Goal: Task Accomplishment & Management: Manage account settings

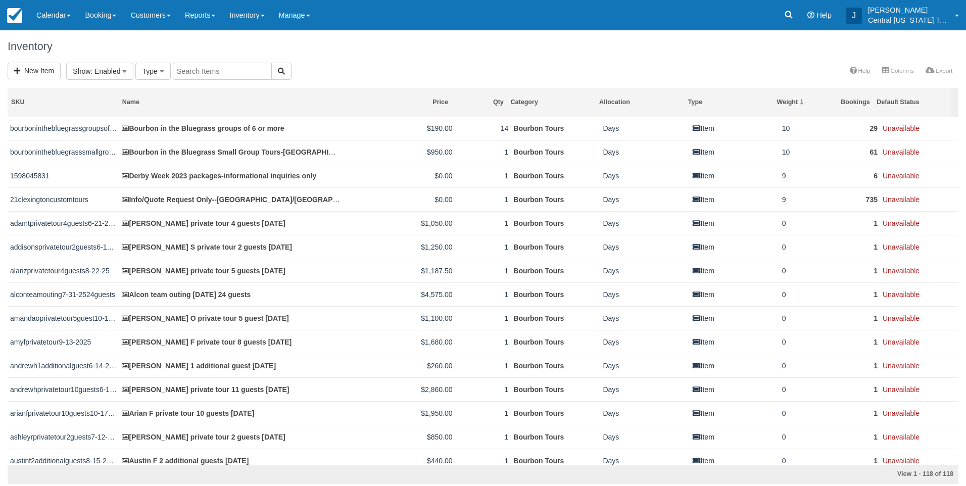
scroll to position [758, 0]
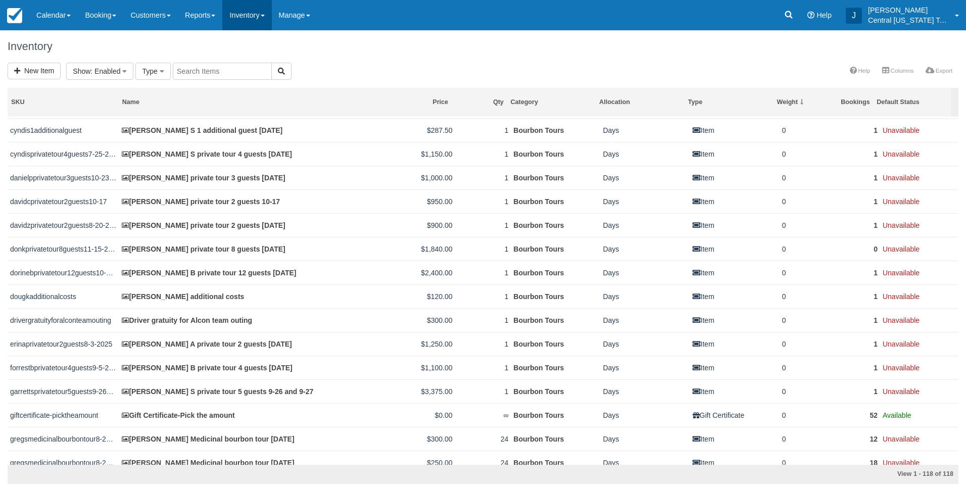
click at [264, 20] on link "Inventory" at bounding box center [246, 15] width 49 height 30
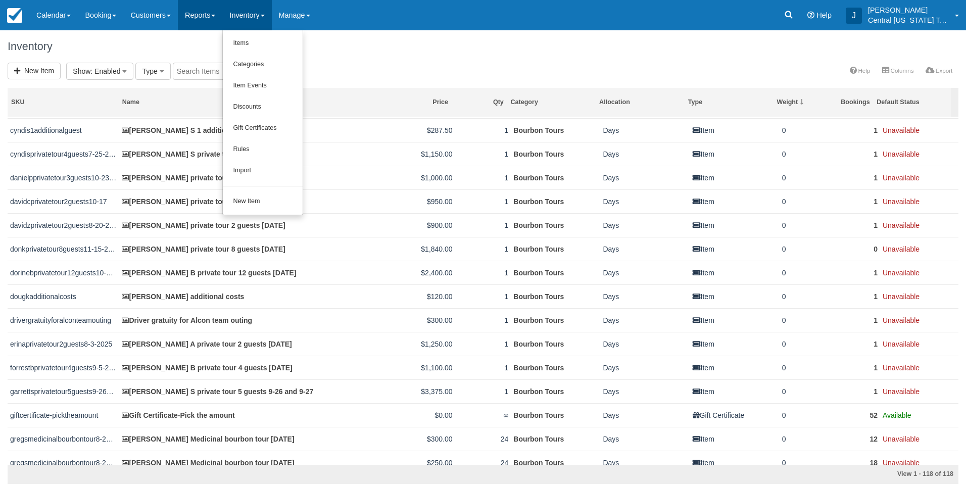
click at [206, 13] on link "Reports" at bounding box center [200, 15] width 44 height 30
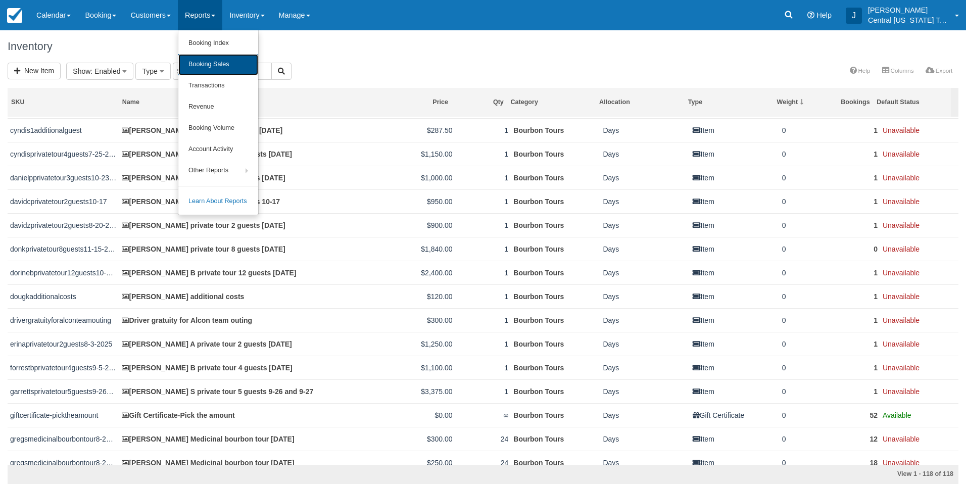
click at [226, 55] on link "Booking Sales" at bounding box center [218, 64] width 80 height 21
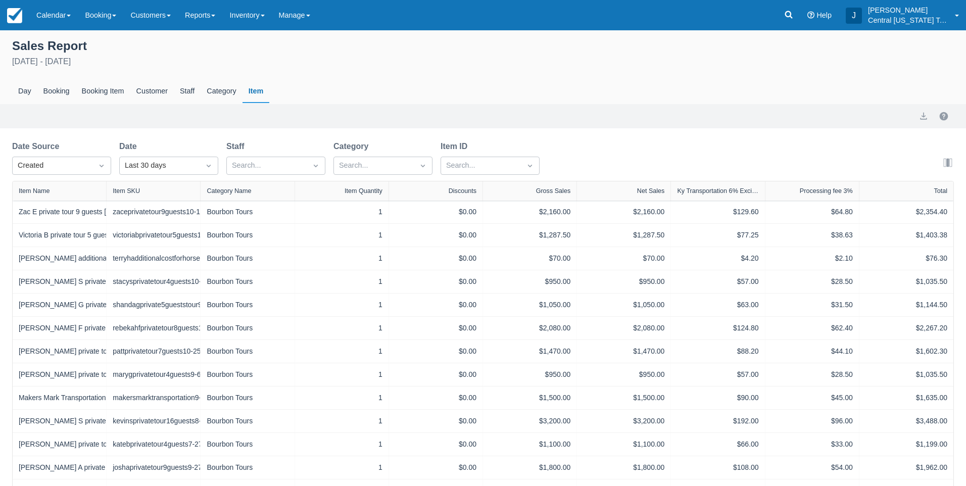
select select "20"
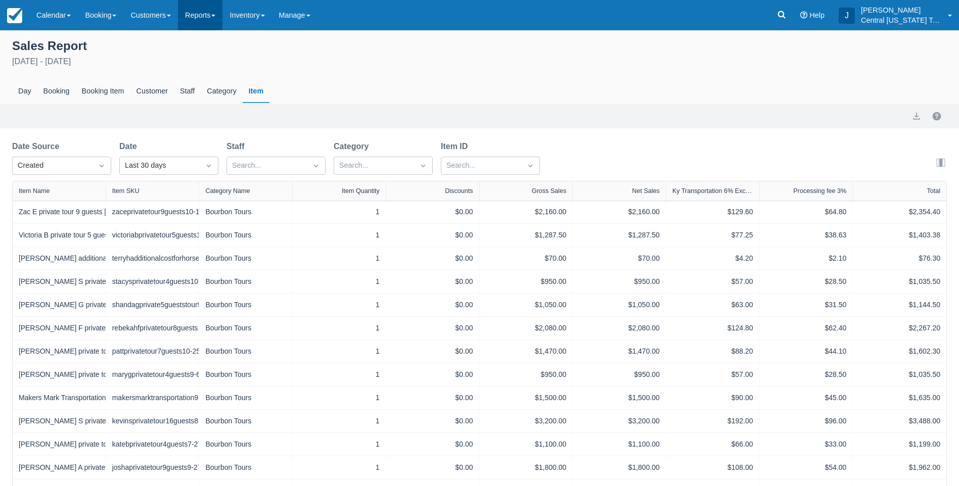
click at [204, 18] on link "Reports" at bounding box center [200, 15] width 44 height 30
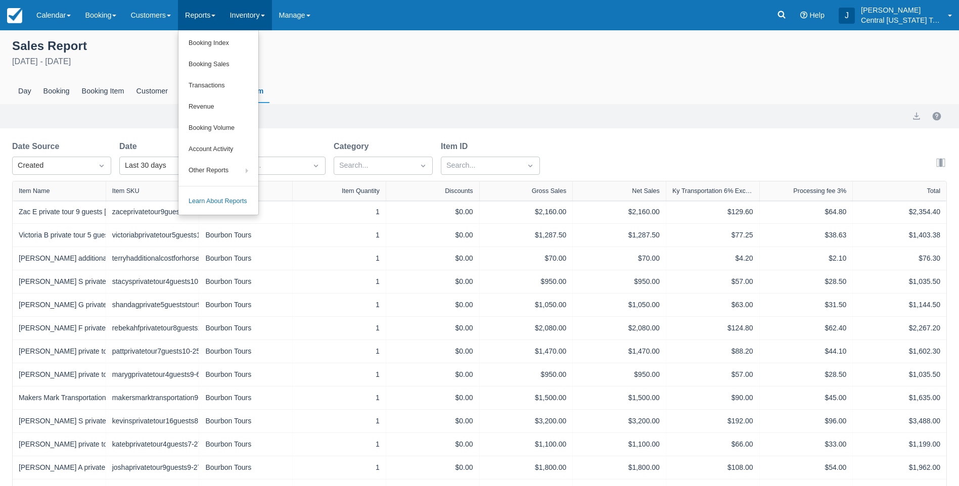
click at [249, 15] on link "Inventory" at bounding box center [246, 15] width 49 height 30
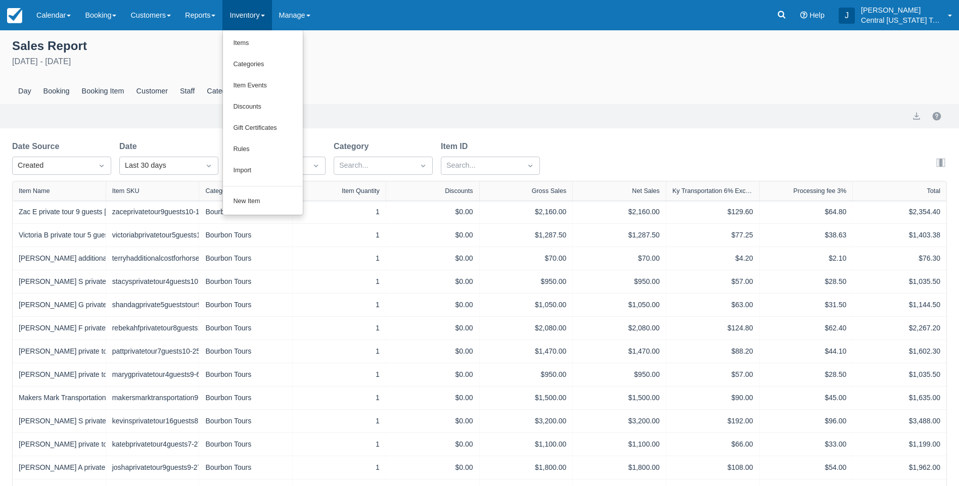
click at [376, 55] on div "Sales Report July 23rd - August 22nd 2025 Day Booking Booking Item Customer Sta…" at bounding box center [479, 70] width 959 height 68
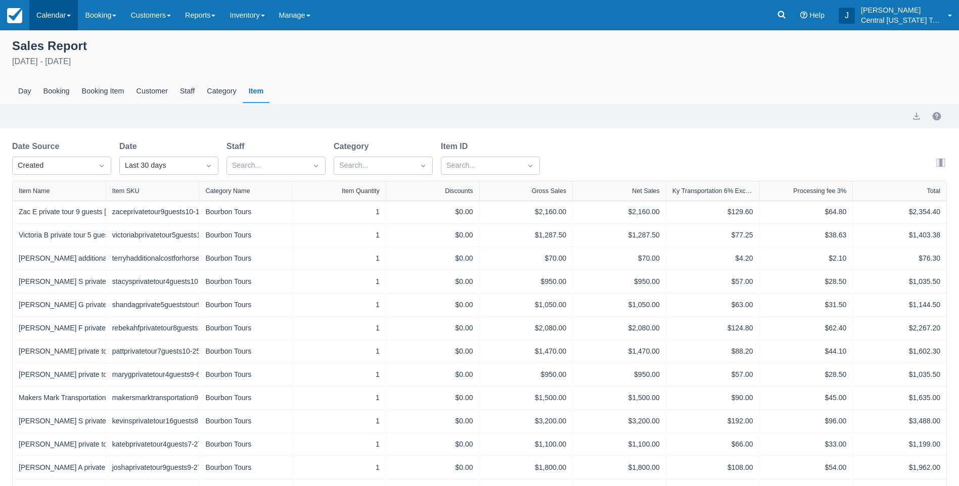
click at [66, 15] on link "Calendar" at bounding box center [53, 15] width 49 height 30
click at [69, 99] on link "Month" at bounding box center [70, 95] width 80 height 21
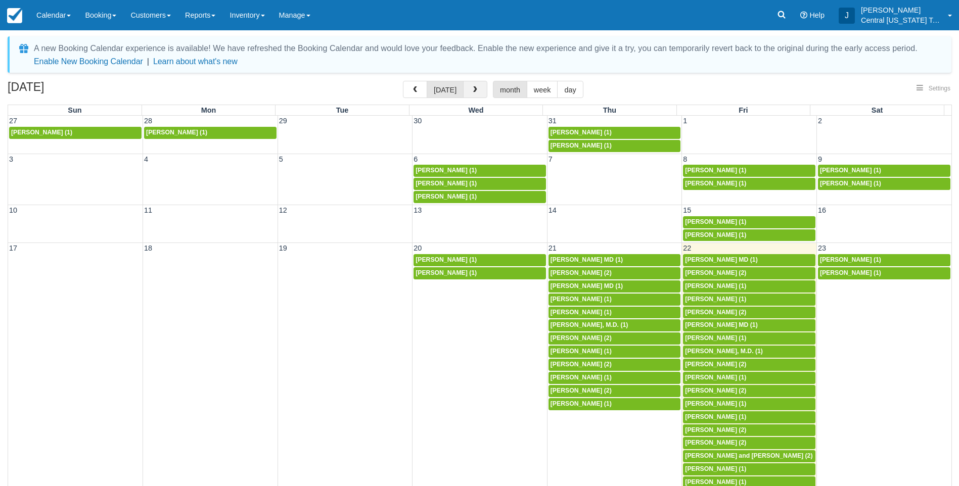
click at [471, 89] on span "button" at bounding box center [474, 89] width 7 height 7
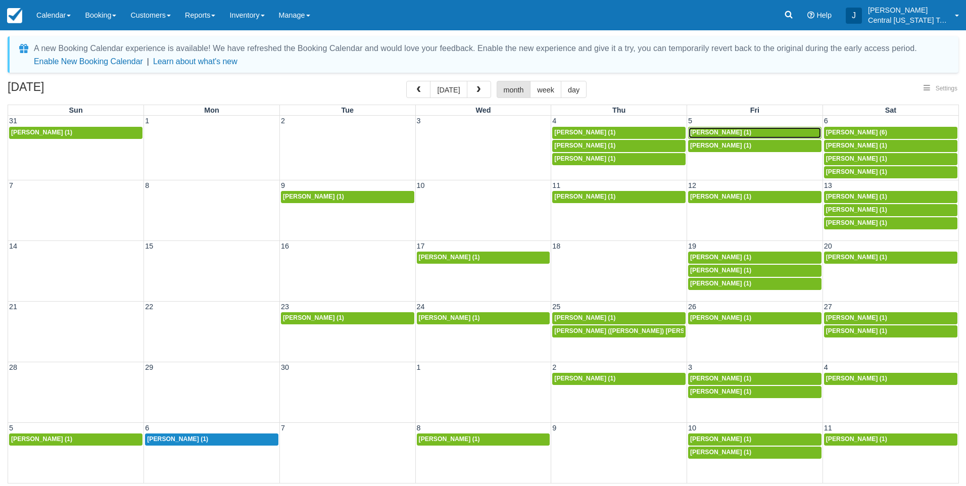
click at [722, 128] on link "Chad Hamel (1)" at bounding box center [754, 133] width 133 height 12
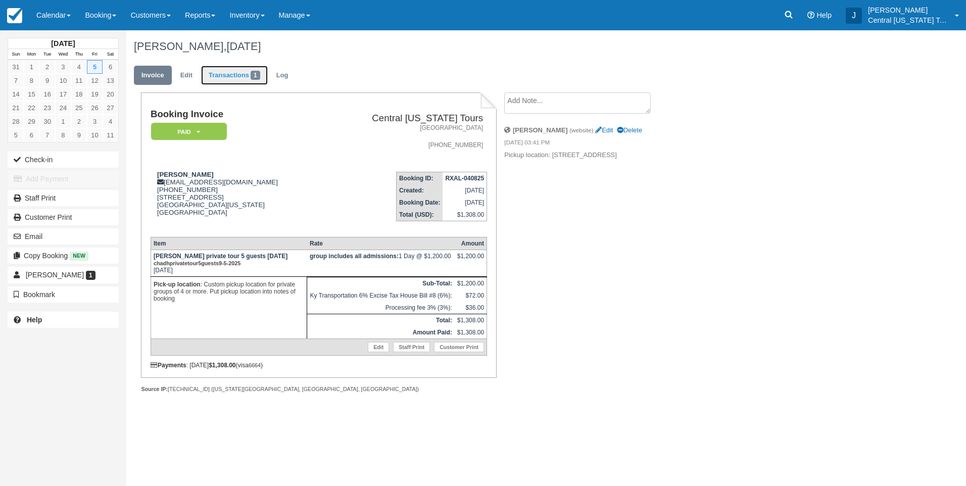
click at [242, 82] on link "Transactions 1" at bounding box center [234, 76] width 67 height 20
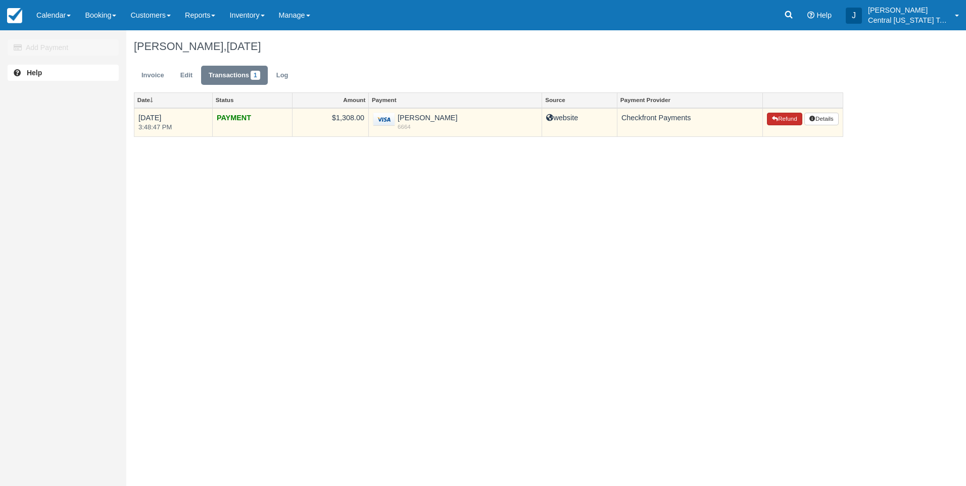
click at [776, 116] on button "Refund" at bounding box center [784, 119] width 35 height 13
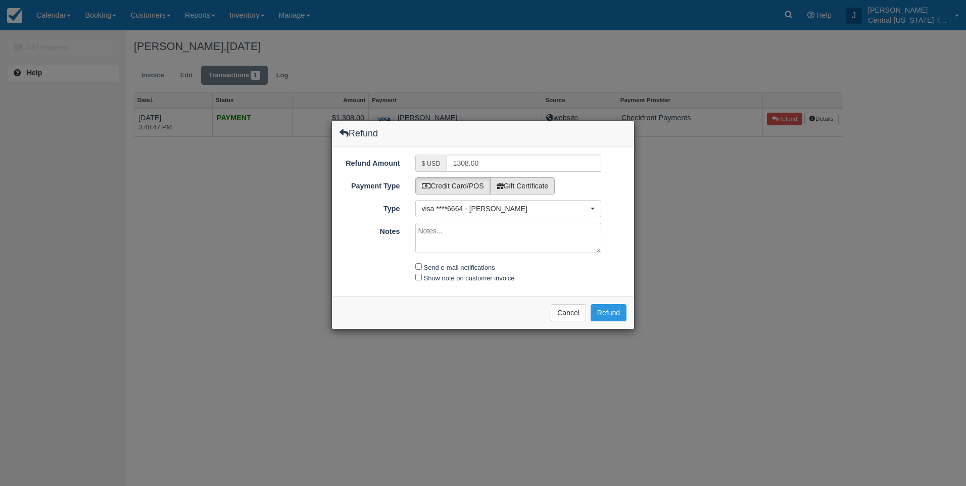
click at [517, 186] on label "Gift Certificate" at bounding box center [522, 185] width 65 height 17
radio input "true"
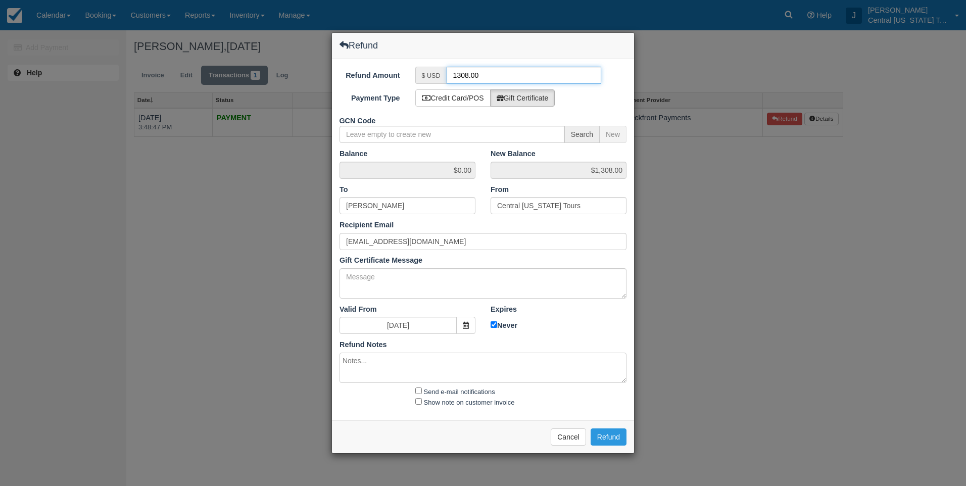
drag, startPoint x: 497, startPoint y: 74, endPoint x: 436, endPoint y: 75, distance: 61.1
click at [436, 75] on div "$ USD 1308.00" at bounding box center [508, 75] width 186 height 17
type input "650"
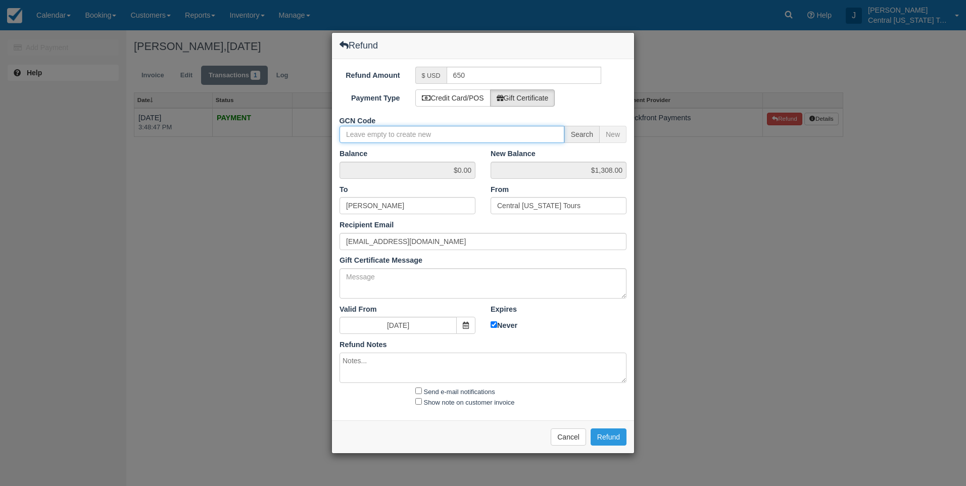
click at [406, 140] on input "GCN Code" at bounding box center [452, 134] width 225 height 17
click at [710, 208] on div "Refund Refund Amount $ USD 650 Payment Type Credit Card/POS Gift Certificate GC…" at bounding box center [483, 243] width 966 height 486
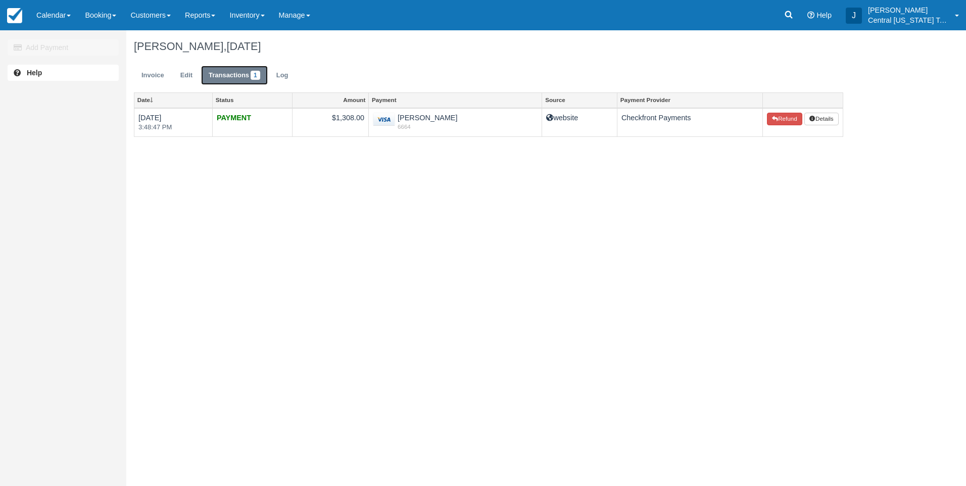
click at [241, 78] on link "Transactions 1" at bounding box center [234, 76] width 67 height 20
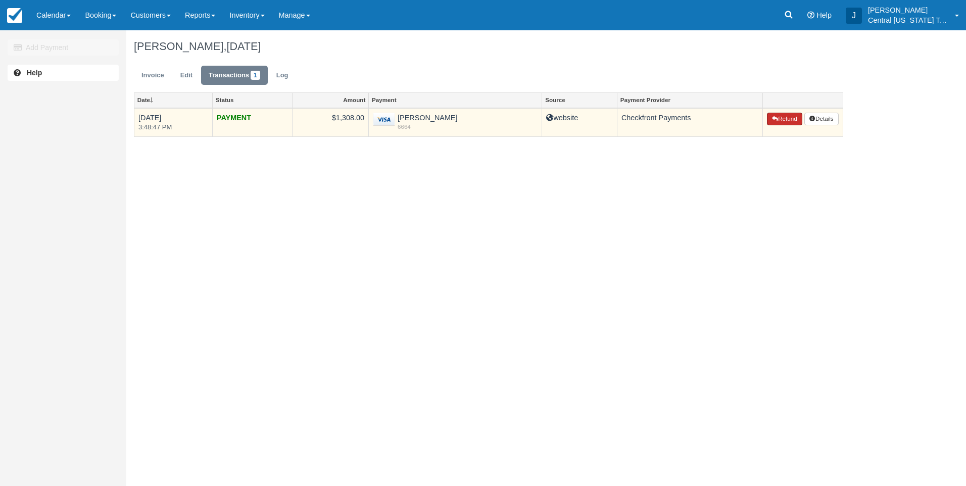
drag, startPoint x: 778, startPoint y: 121, endPoint x: 750, endPoint y: 121, distance: 27.8
click at [778, 121] on button "Refund" at bounding box center [784, 119] width 35 height 13
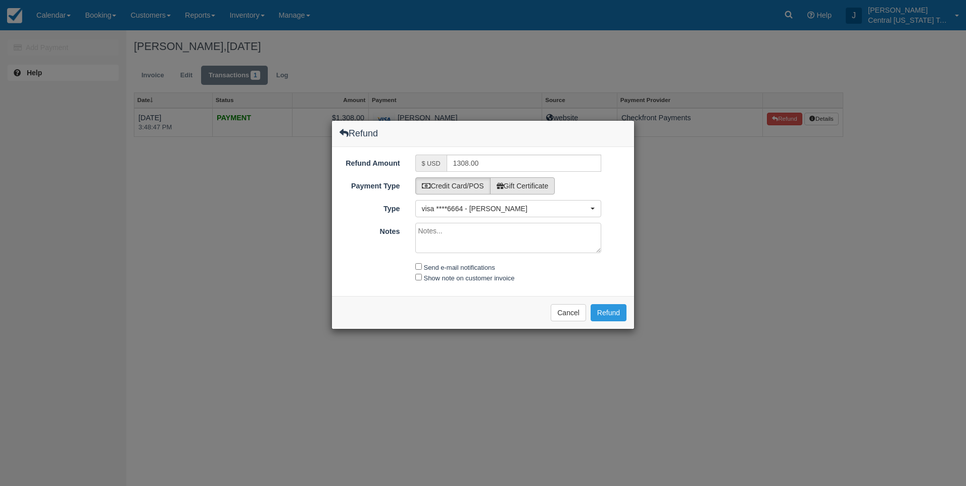
click at [511, 184] on label "Gift Certificate" at bounding box center [522, 185] width 65 height 17
radio input "true"
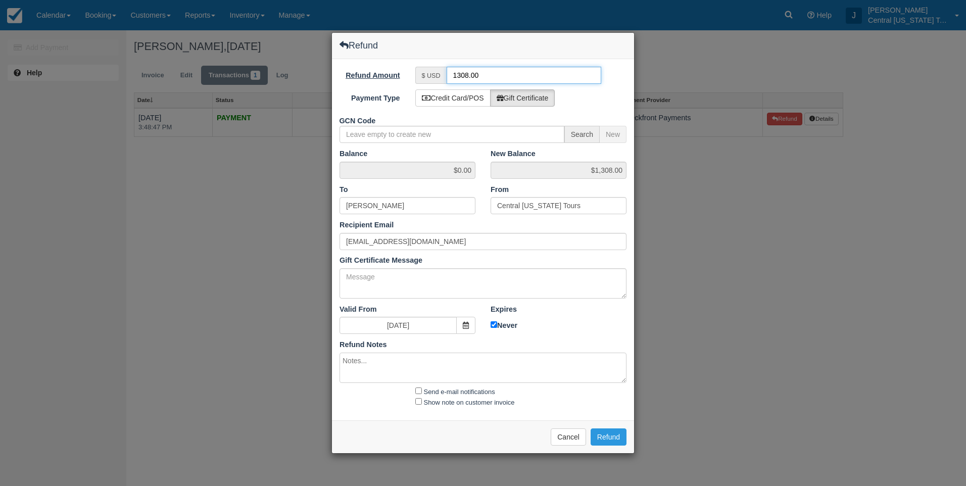
drag, startPoint x: 489, startPoint y: 75, endPoint x: 391, endPoint y: 68, distance: 98.8
click at [393, 72] on div "Refund Amount $ USD 1308.00" at bounding box center [483, 75] width 302 height 17
type input "650"
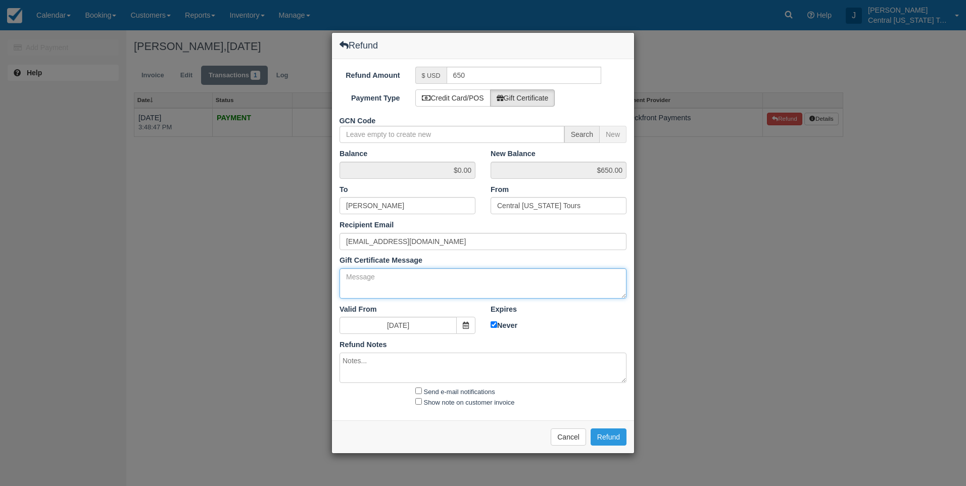
click at [397, 280] on textarea "Gift Certificate Message" at bounding box center [483, 283] width 287 height 30
type textarea "Gift certificate for cancellation"
click at [405, 355] on textarea at bounding box center [483, 368] width 287 height 30
drag, startPoint x: 394, startPoint y: 275, endPoint x: 310, endPoint y: 276, distance: 84.4
click at [310, 276] on div "Refund Refund Amount $ USD 650 Payment Type Credit Card/POS Gift Certificate GC…" at bounding box center [483, 243] width 966 height 486
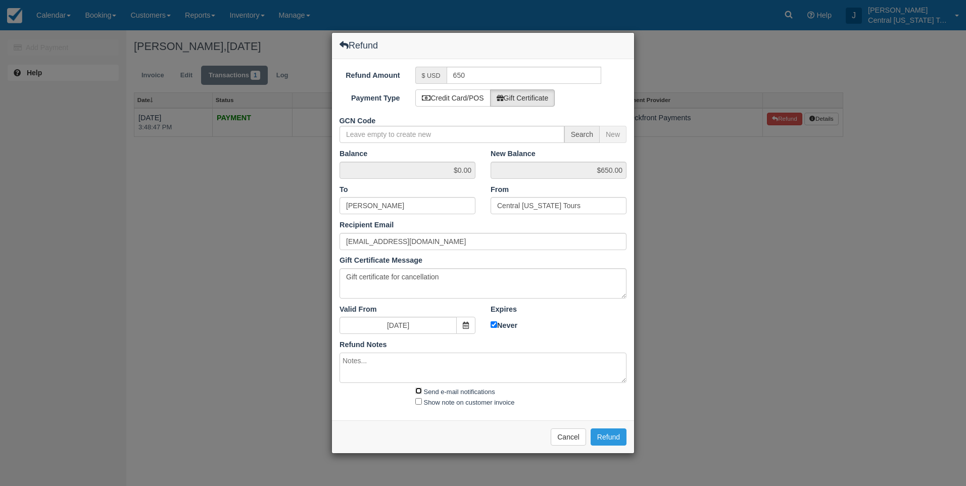
click at [416, 391] on input "Send e-mail notifications" at bounding box center [418, 391] width 7 height 7
checkbox input "true"
drag, startPoint x: 416, startPoint y: 402, endPoint x: 411, endPoint y: 401, distance: 5.6
click at [416, 402] on input "Show note on customer invoice" at bounding box center [418, 401] width 7 height 7
checkbox input "true"
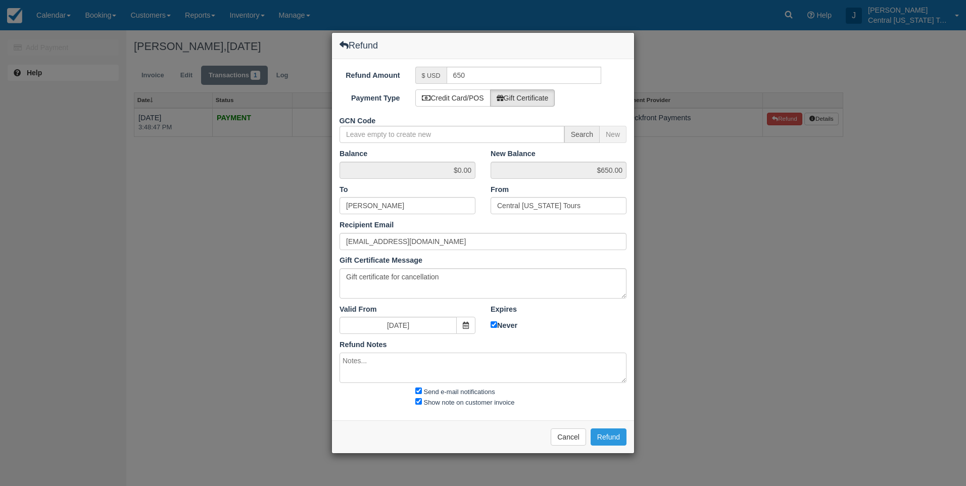
click at [384, 399] on div "Send e-mail notifications Show note on customer invoice" at bounding box center [483, 397] width 302 height 22
click at [372, 368] on textarea at bounding box center [483, 368] width 287 height 30
paste textarea "Gift certificate for cancellation"
click at [477, 372] on textarea "Gift certificate for cancellation" at bounding box center [483, 368] width 287 height 30
type textarea "Gift certificate for cancellation"
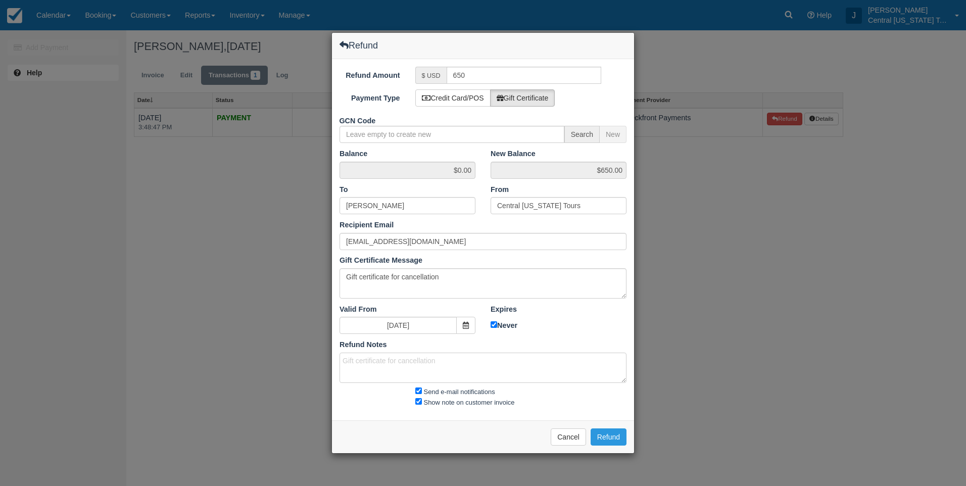
click at [557, 332] on div "Expires 08/22/26 Never" at bounding box center [558, 318] width 151 height 29
click at [603, 432] on button "Refund" at bounding box center [609, 437] width 36 height 17
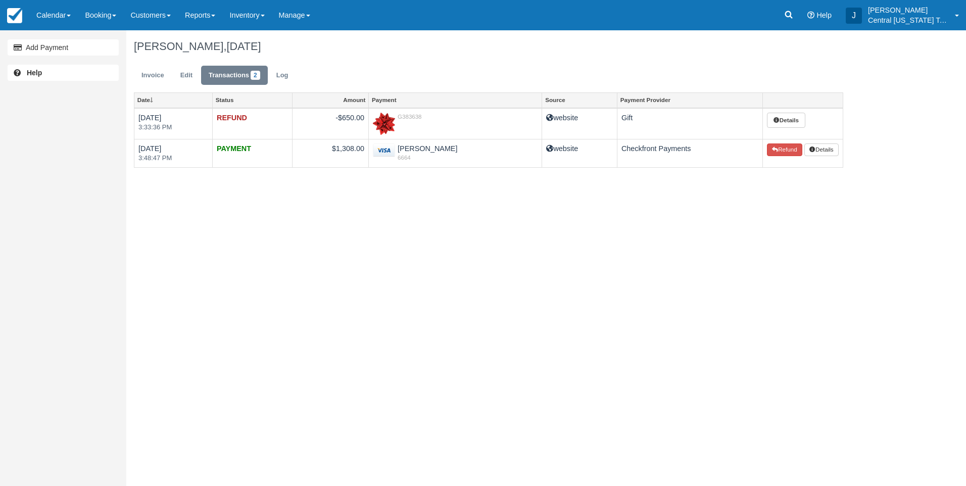
click at [514, 248] on div "Add Payment Help Chad Hamel, September 05 2025 Invoice Edit Transactions 2 Log …" at bounding box center [483, 258] width 966 height 456
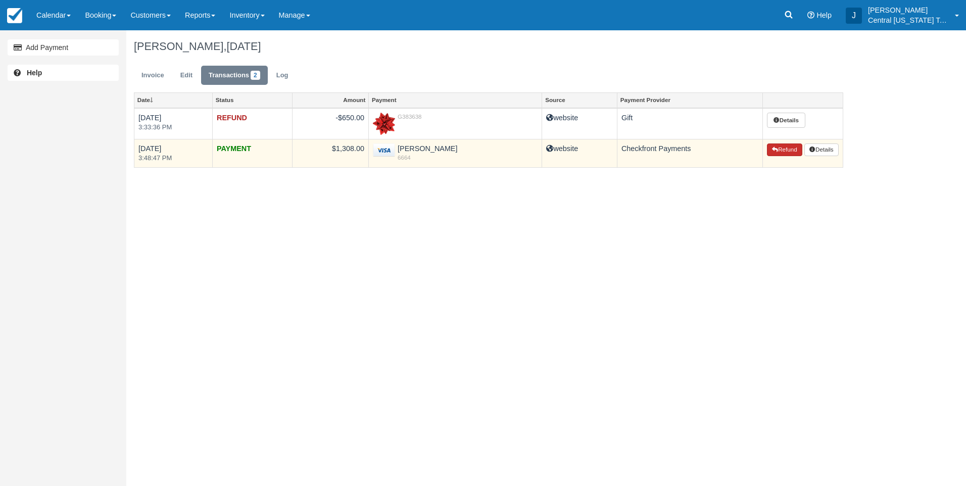
click at [774, 148] on icon "button" at bounding box center [775, 150] width 6 height 6
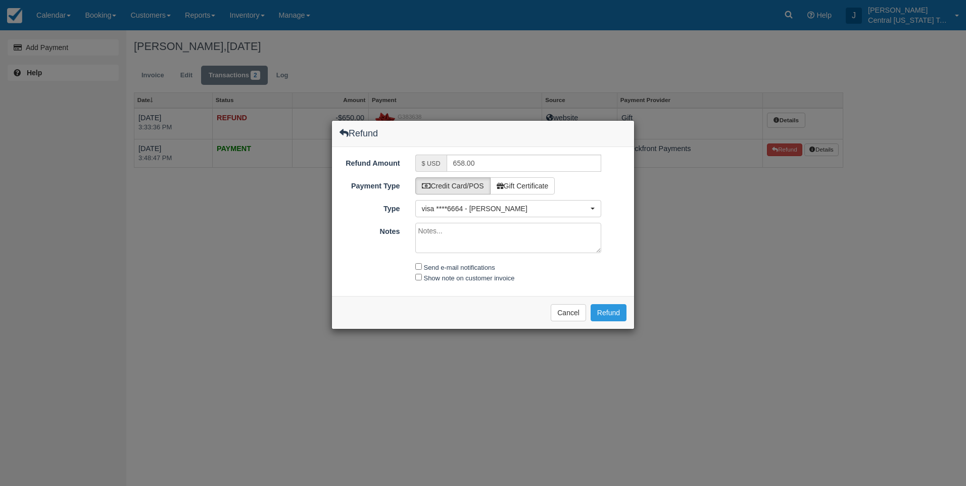
click at [454, 235] on textarea "Notes" at bounding box center [508, 238] width 186 height 30
type textarea "refund for cancellation"
click at [421, 264] on div "Send e-mail notifications" at bounding box center [509, 267] width 202 height 12
drag, startPoint x: 421, startPoint y: 264, endPoint x: 418, endPoint y: 273, distance: 9.1
click at [418, 267] on input "Send e-mail notifications" at bounding box center [418, 266] width 7 height 7
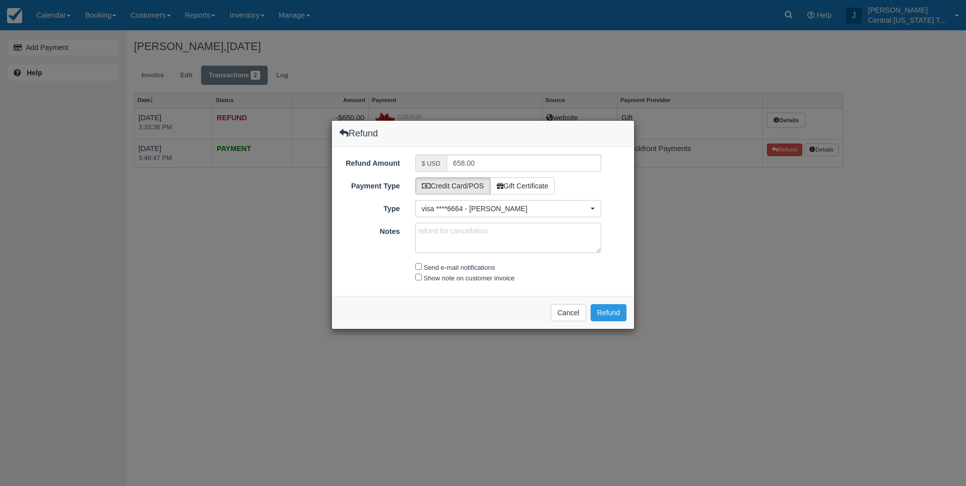
checkbox input "true"
click at [419, 280] on input "Show note on customer invoice" at bounding box center [418, 277] width 7 height 7
checkbox input "true"
click at [426, 312] on div "Please wait while the refund is processed ... Cancel Refund" at bounding box center [483, 312] width 302 height 33
click at [456, 238] on textarea "refund for cancellation" at bounding box center [508, 238] width 186 height 30
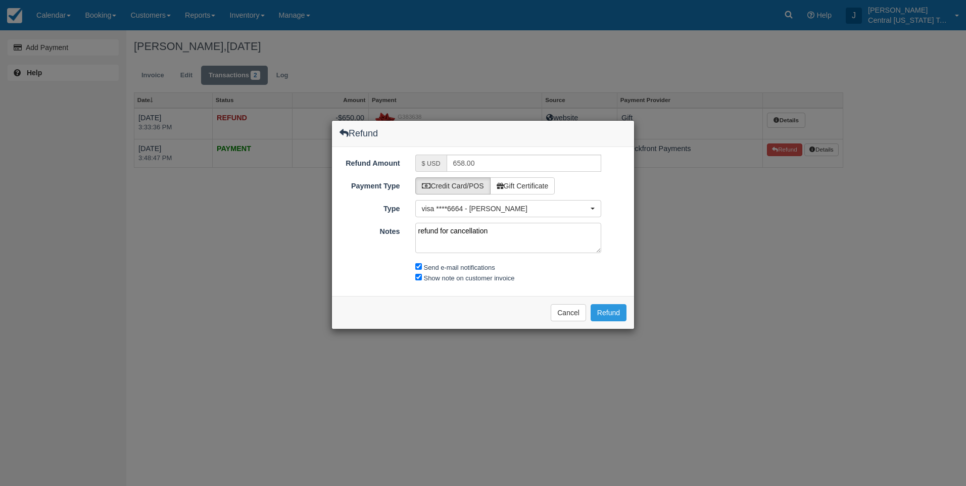
click at [520, 238] on textarea "refund for cancellation" at bounding box center [508, 238] width 186 height 30
click at [604, 310] on button "Refund" at bounding box center [609, 312] width 36 height 17
